Goal: Check status: Check status

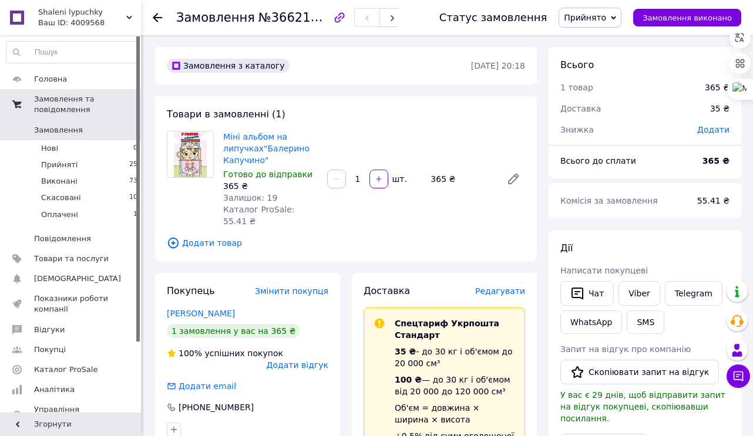
click at [42, 100] on span "Замовлення та повідомлення" at bounding box center [87, 104] width 107 height 21
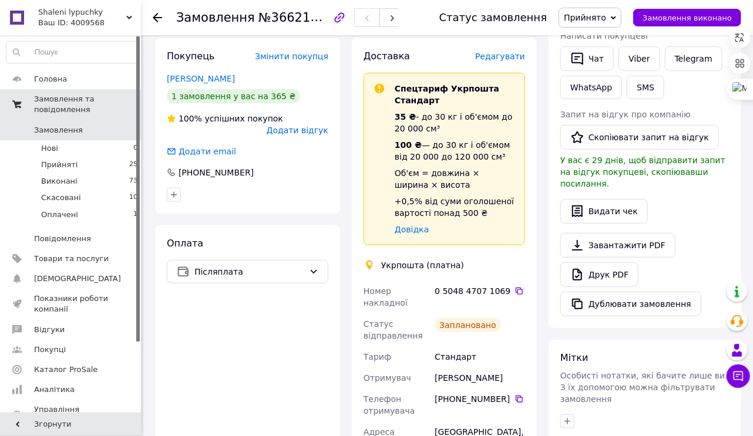
scroll to position [235, 0]
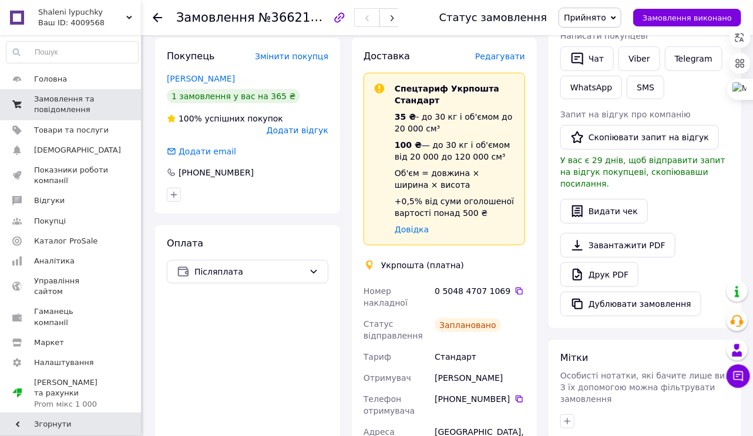
click at [42, 113] on span "Замовлення та повідомлення" at bounding box center [71, 104] width 75 height 21
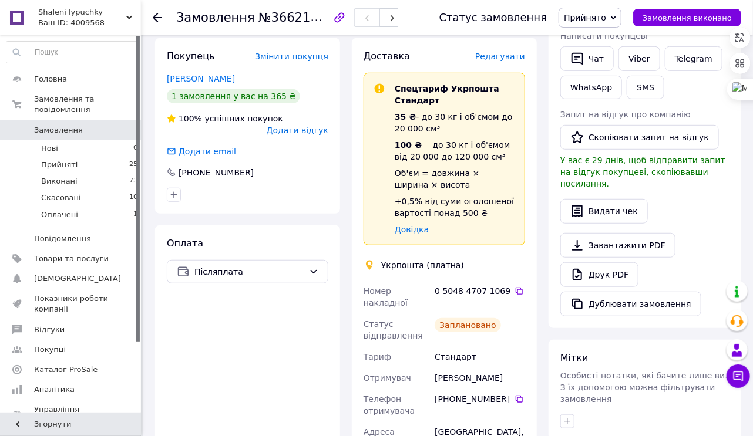
click at [49, 125] on span "Замовлення" at bounding box center [58, 130] width 49 height 11
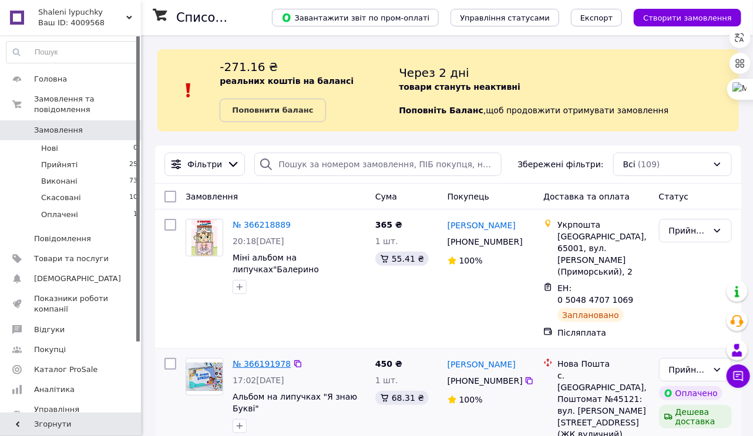
click at [241, 359] on link "№ 366191978" at bounding box center [262, 363] width 58 height 9
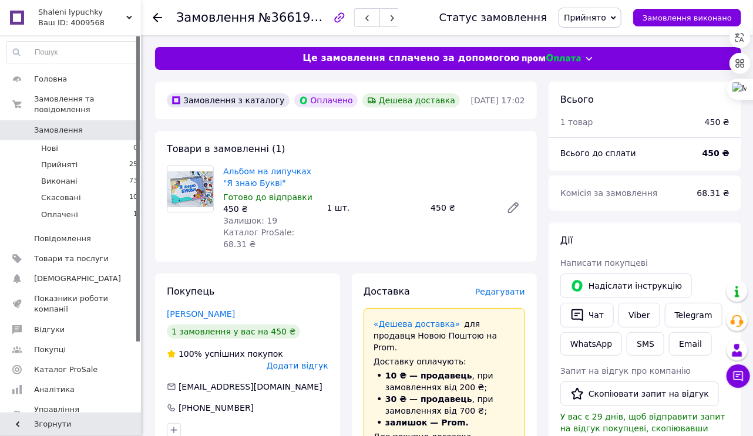
click at [190, 184] on img at bounding box center [190, 188] width 46 height 35
click at [240, 173] on link "Альбом на липучках "Я знаю Букві"" at bounding box center [267, 177] width 88 height 21
